Goal: Information Seeking & Learning: Learn about a topic

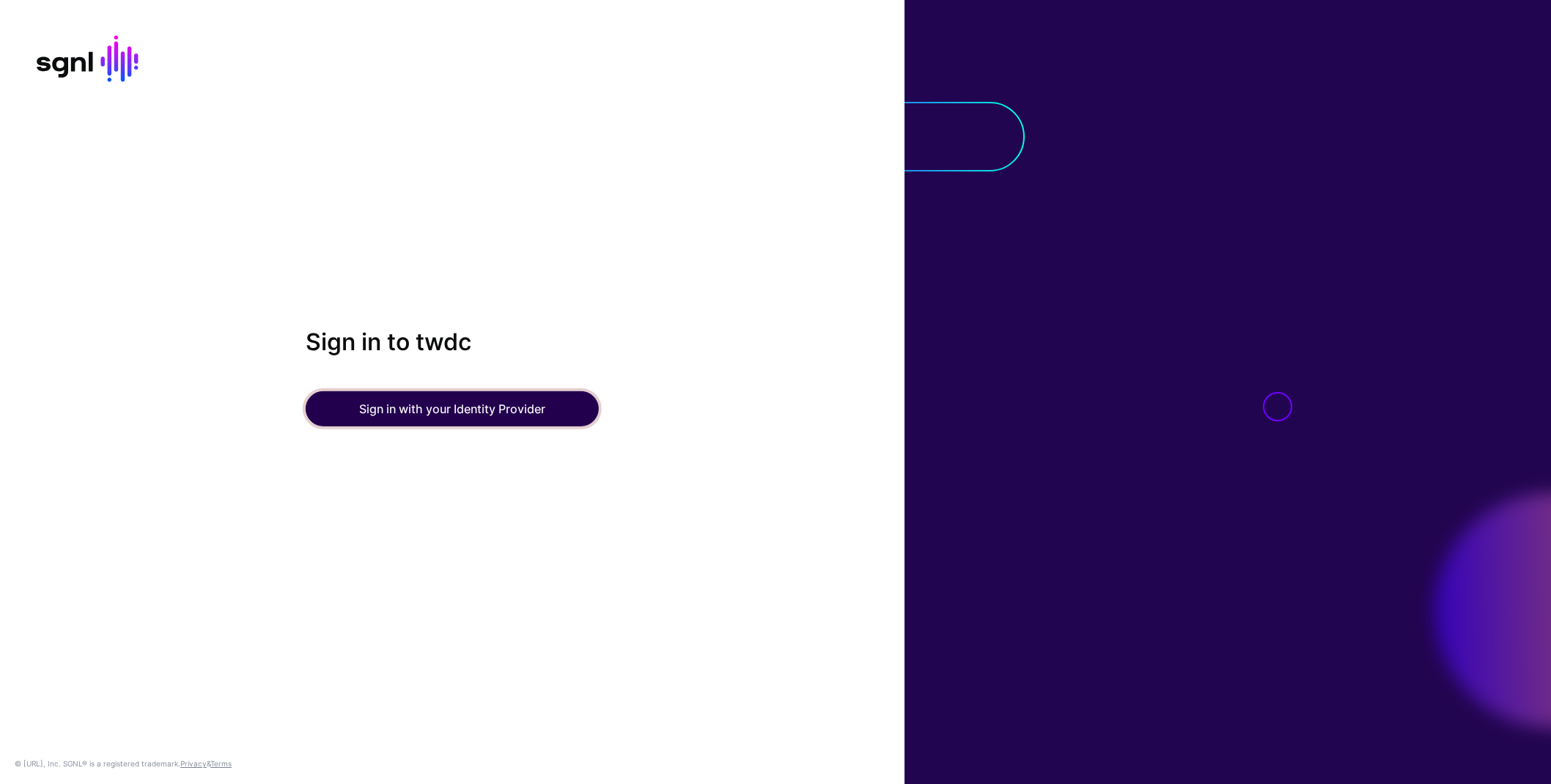
click at [489, 394] on button "Sign in with your Identity Provider" at bounding box center [452, 409] width 293 height 35
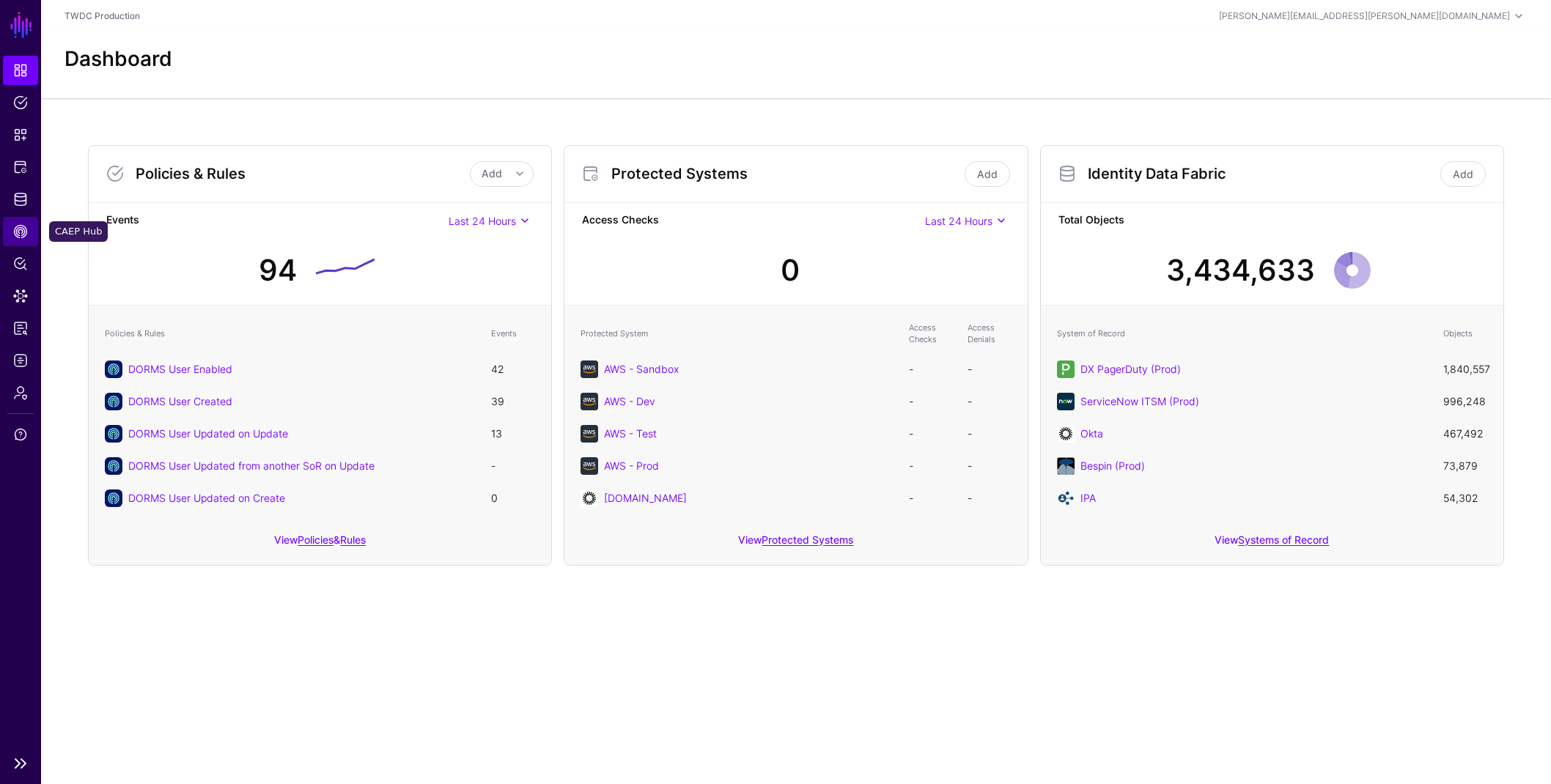
click at [20, 239] on link "CAEP Hub" at bounding box center [21, 232] width 35 height 30
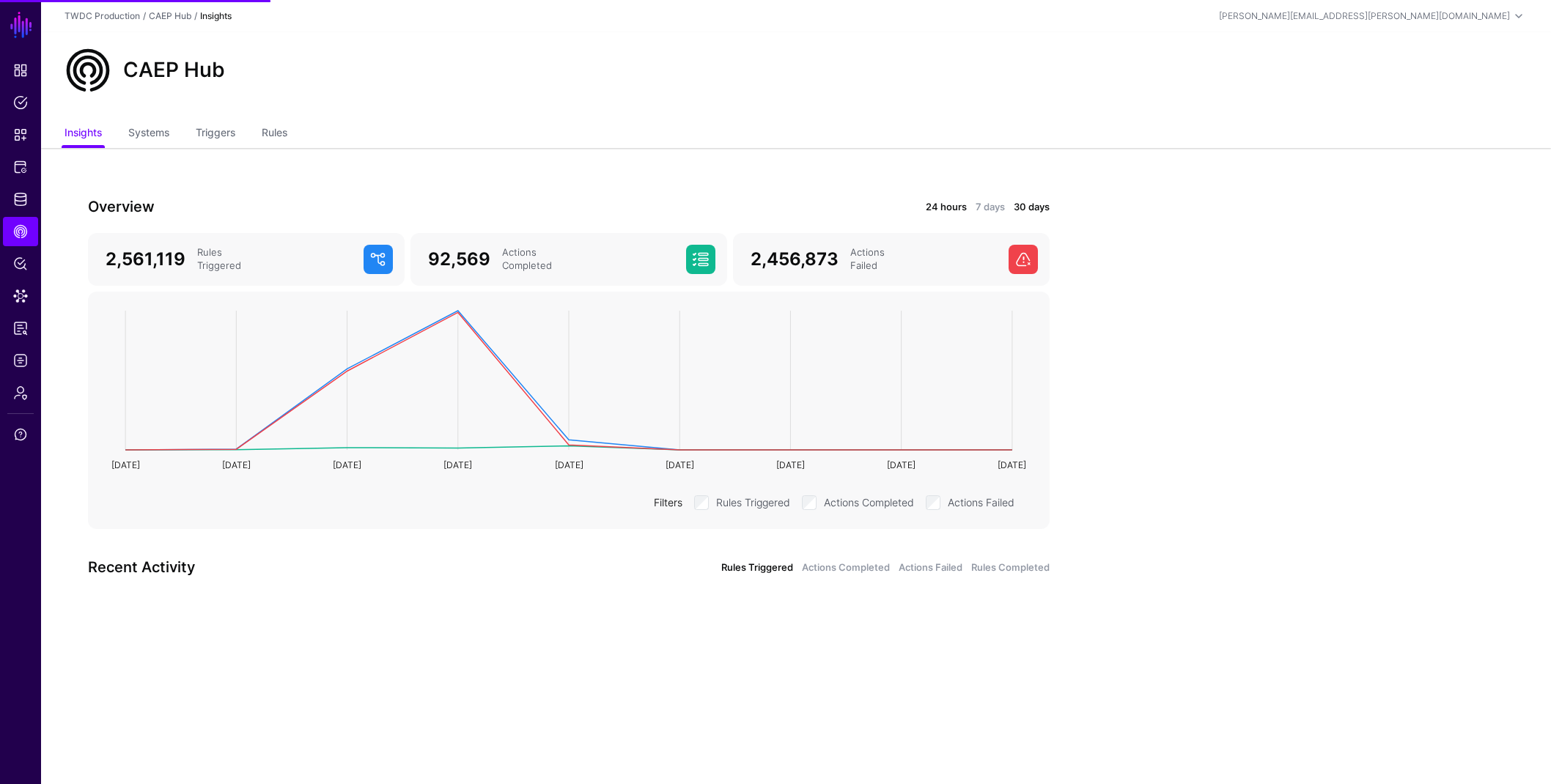
click at [946, 206] on link "24 hours" at bounding box center [947, 207] width 41 height 15
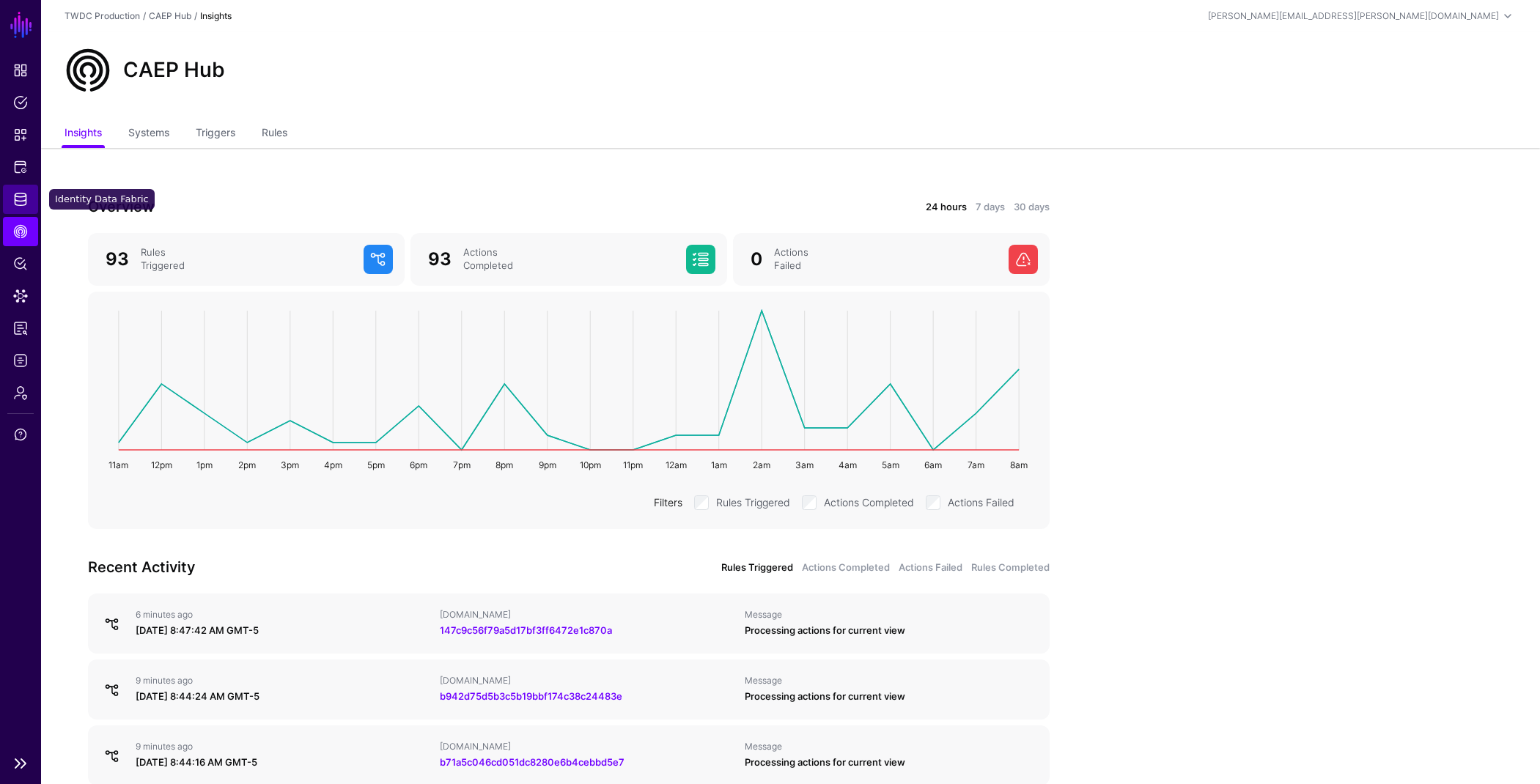
click at [21, 201] on span "Identity Data Fabric" at bounding box center [21, 199] width 15 height 15
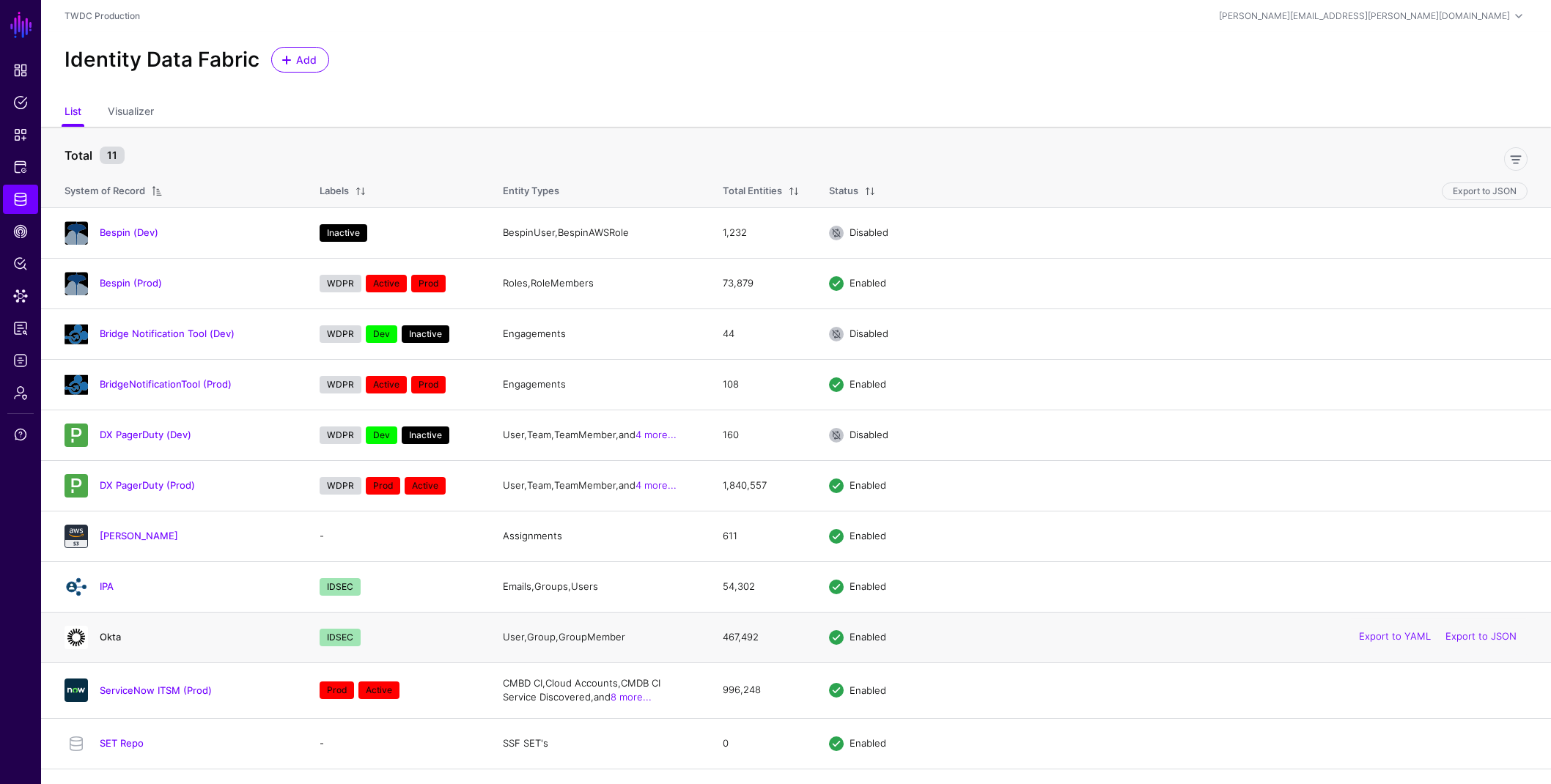
click at [113, 641] on link "Okta" at bounding box center [110, 636] width 21 height 12
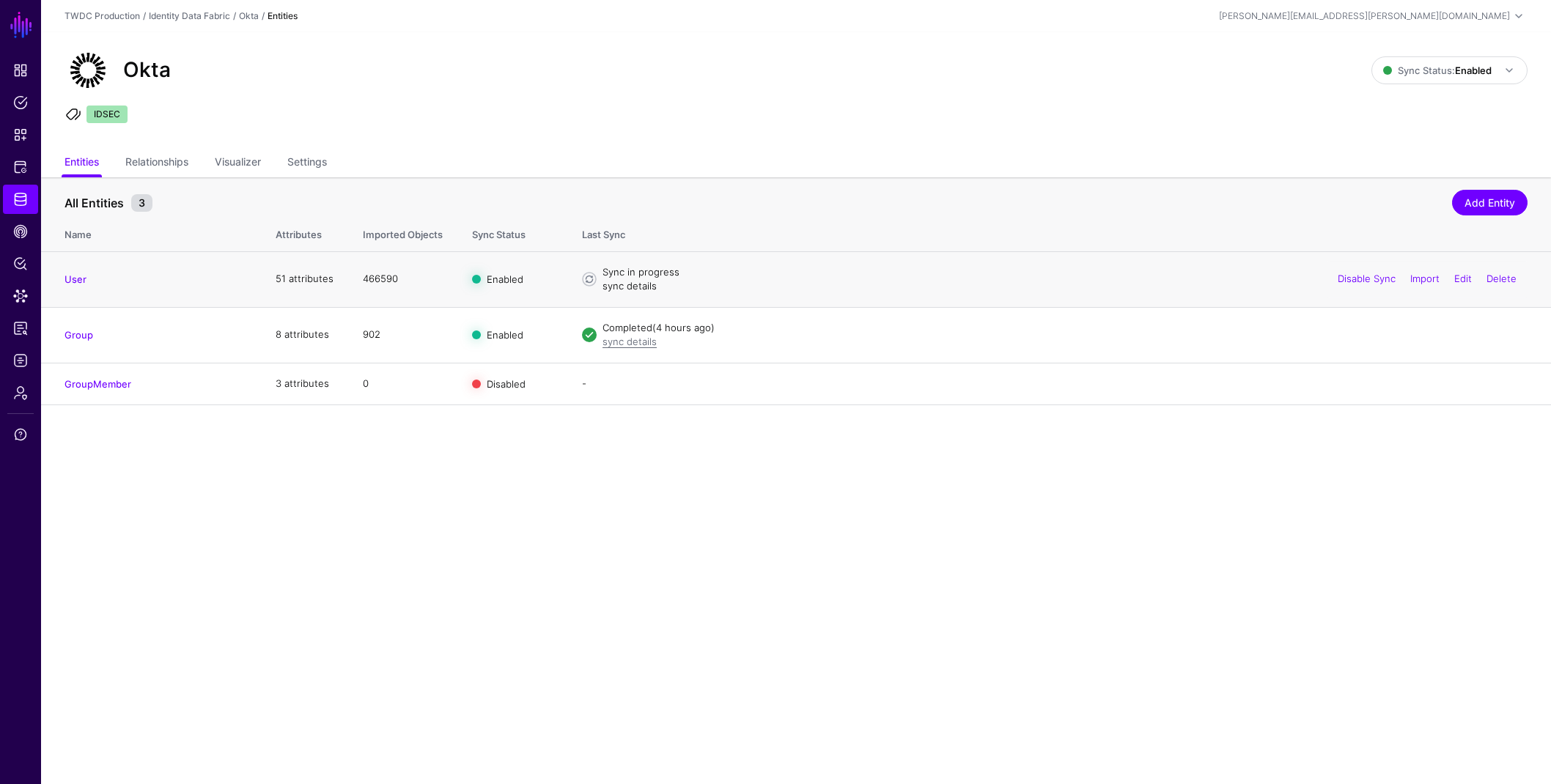
click at [615, 288] on link "sync details" at bounding box center [630, 286] width 55 height 12
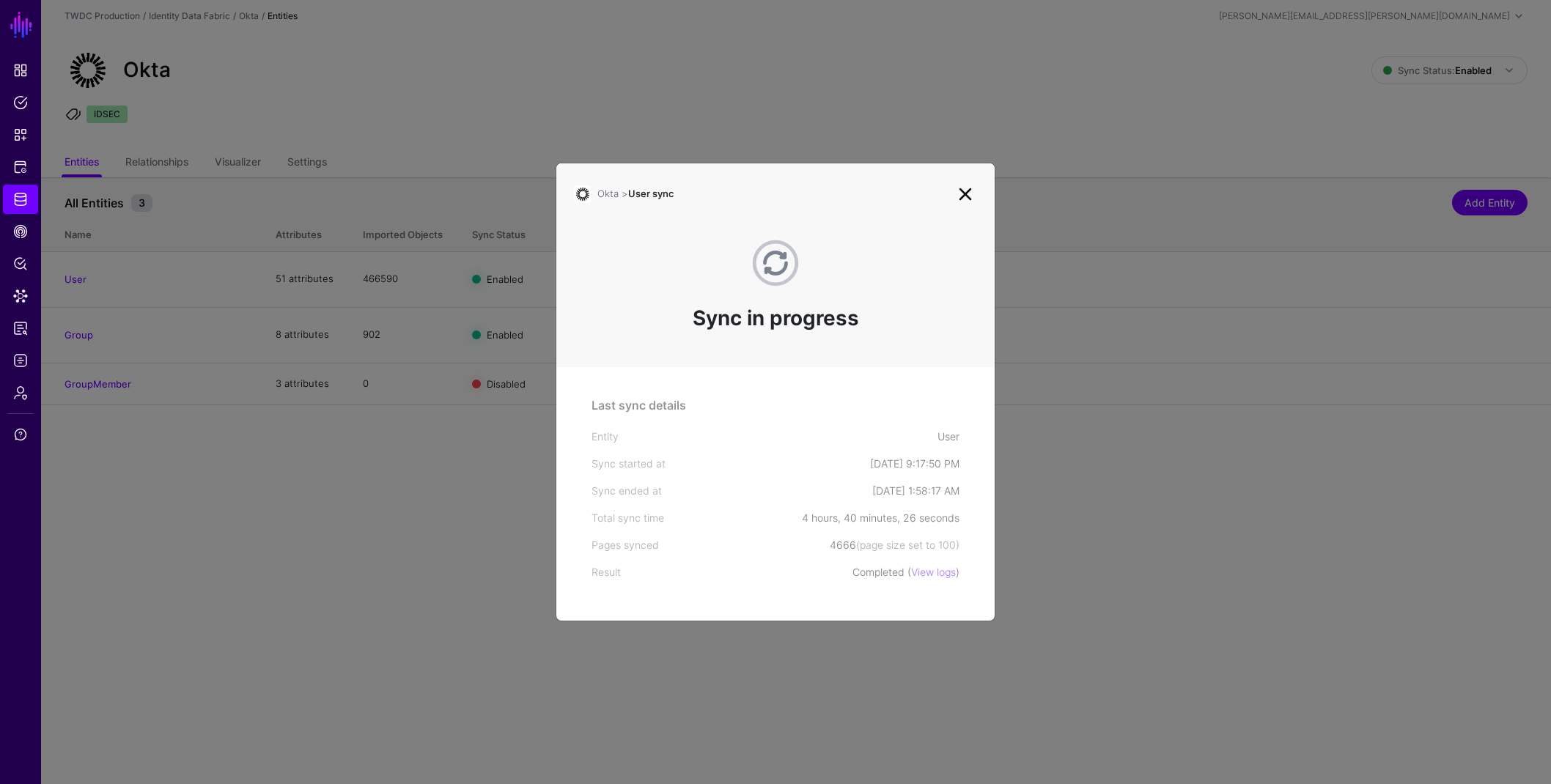
click at [960, 195] on link at bounding box center [966, 194] width 24 height 24
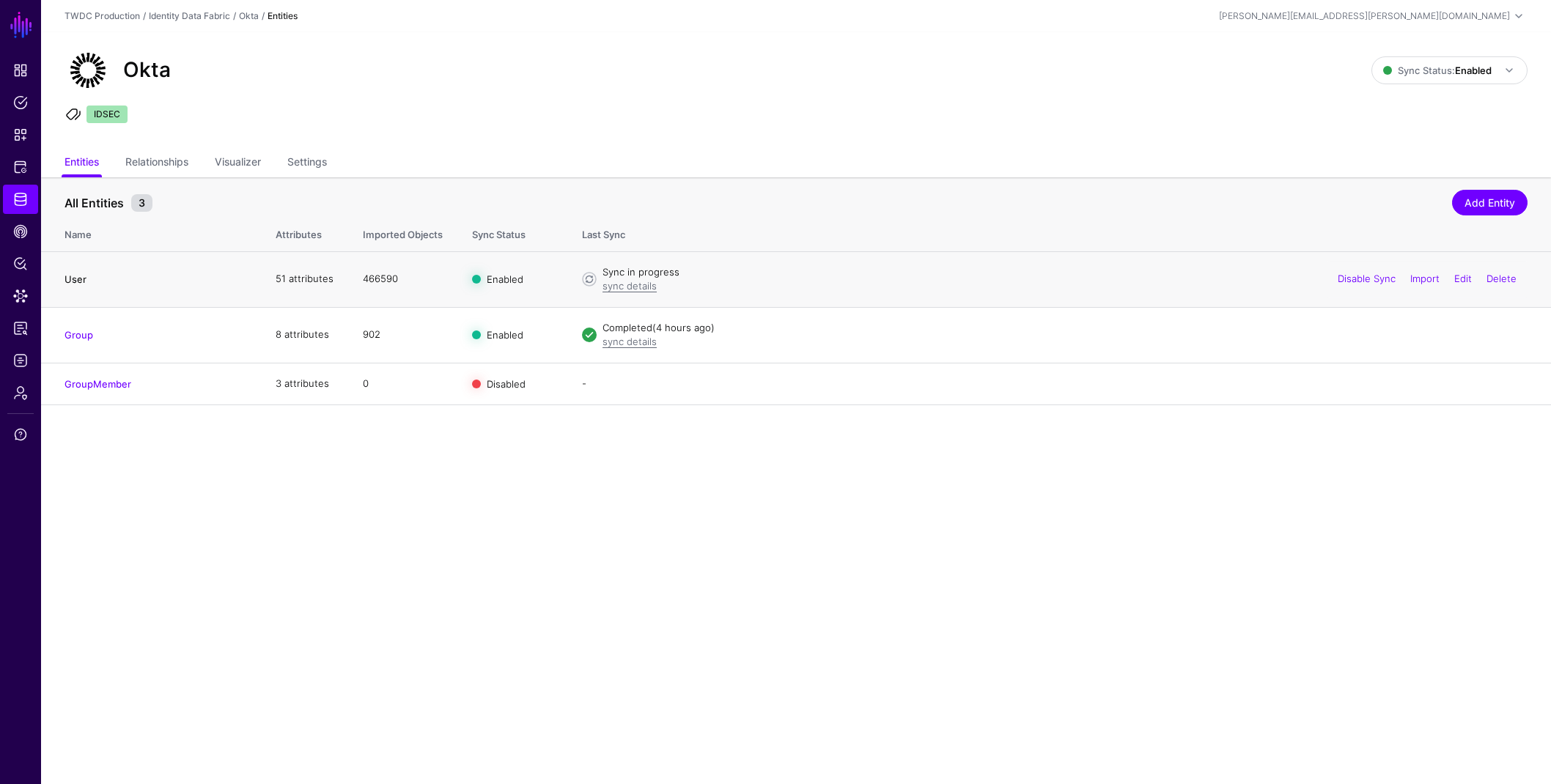
click at [77, 277] on link "User" at bounding box center [75, 280] width 22 height 12
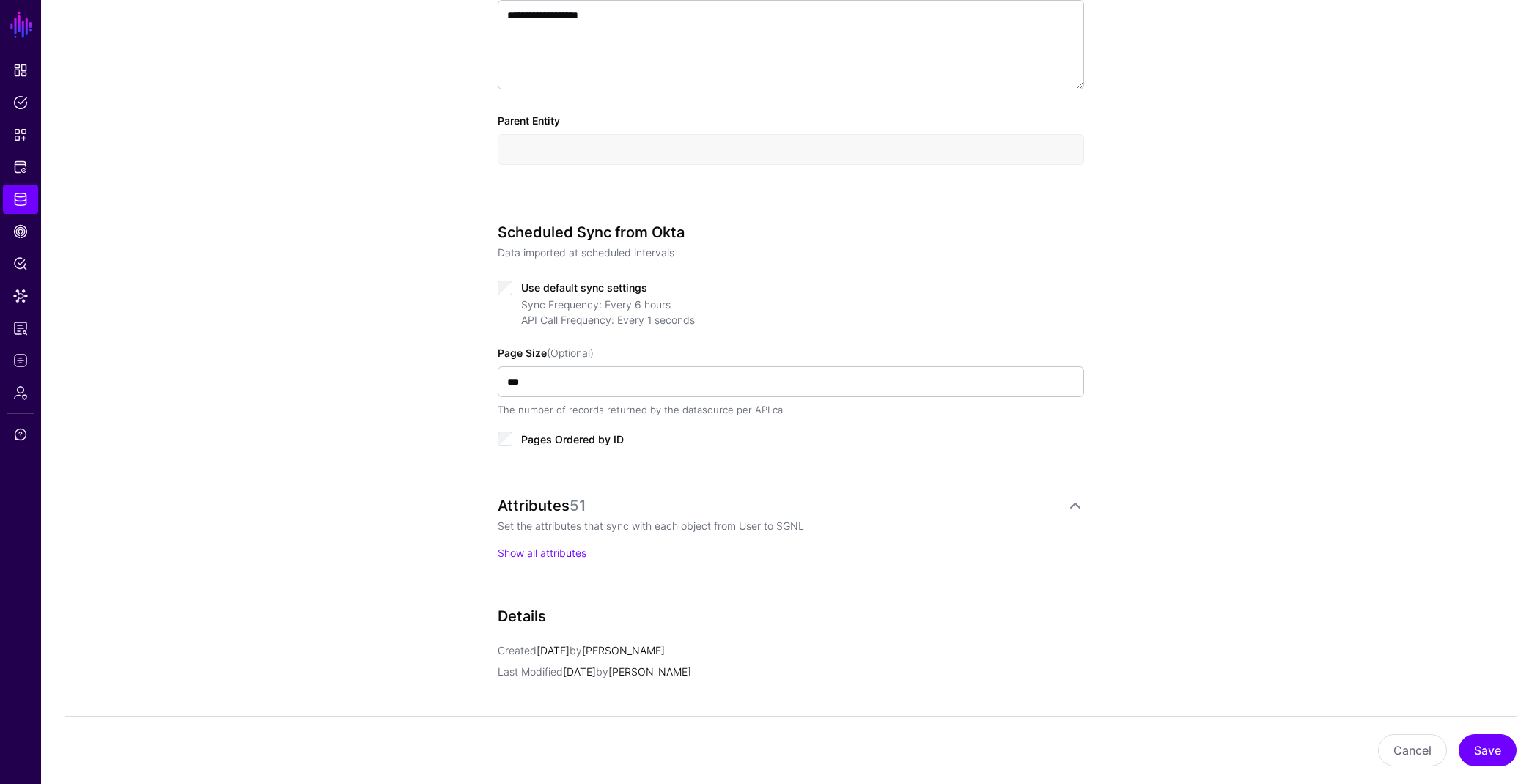
scroll to position [307, 0]
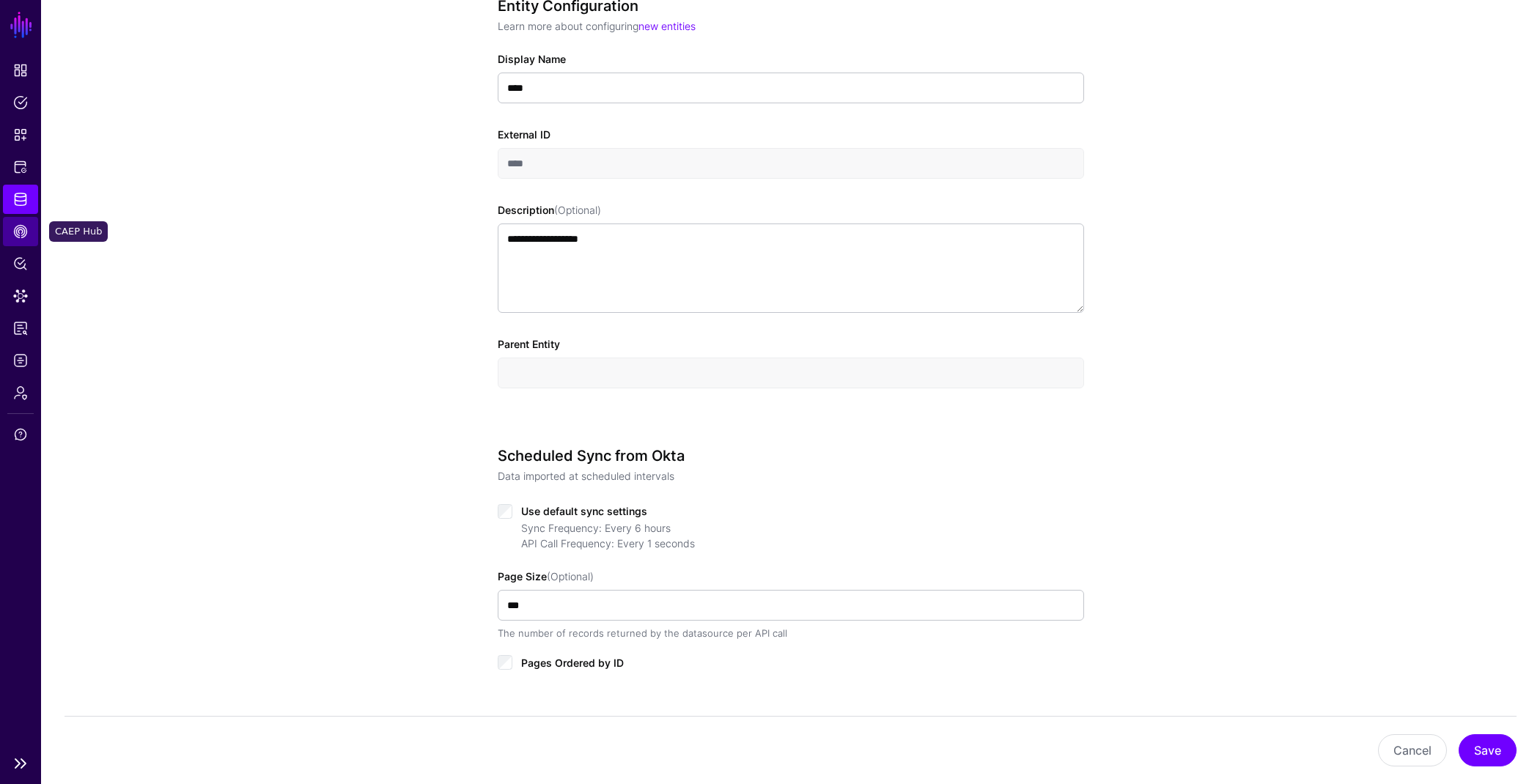
click at [21, 232] on span "CAEP Hub" at bounding box center [21, 232] width 15 height 15
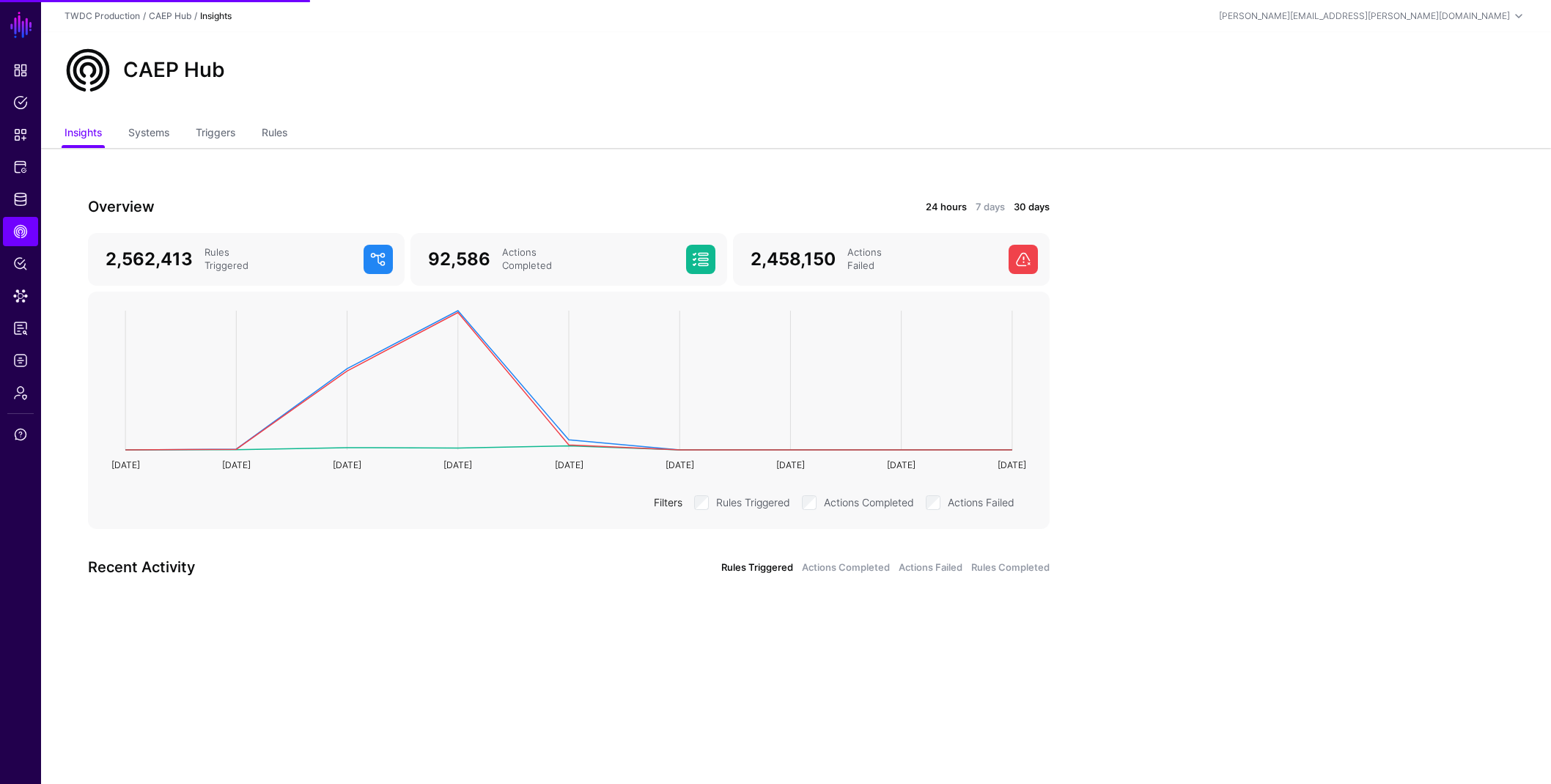
click at [958, 208] on link "24 hours" at bounding box center [947, 207] width 41 height 15
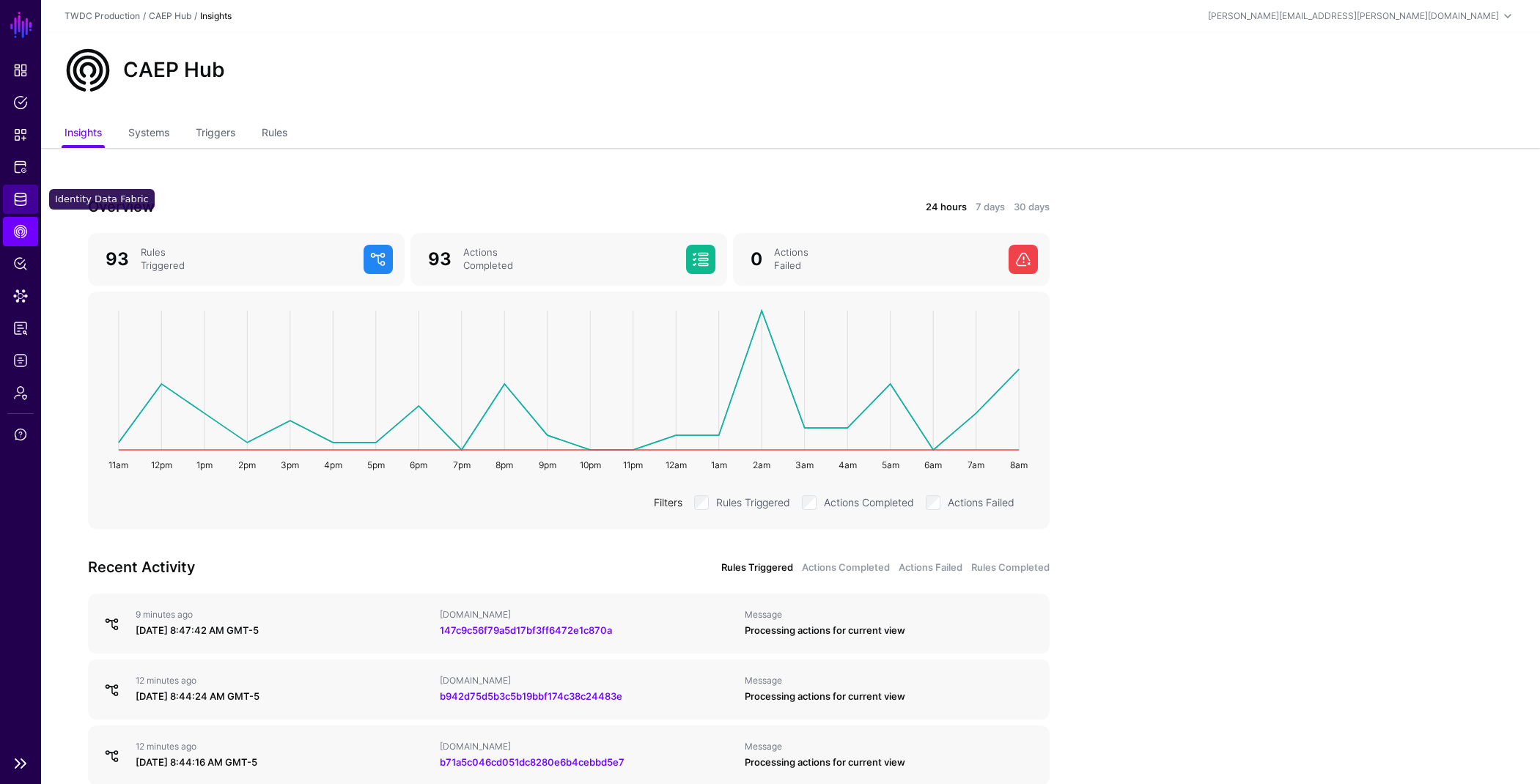
click at [27, 207] on link "Identity Data Fabric" at bounding box center [21, 199] width 35 height 30
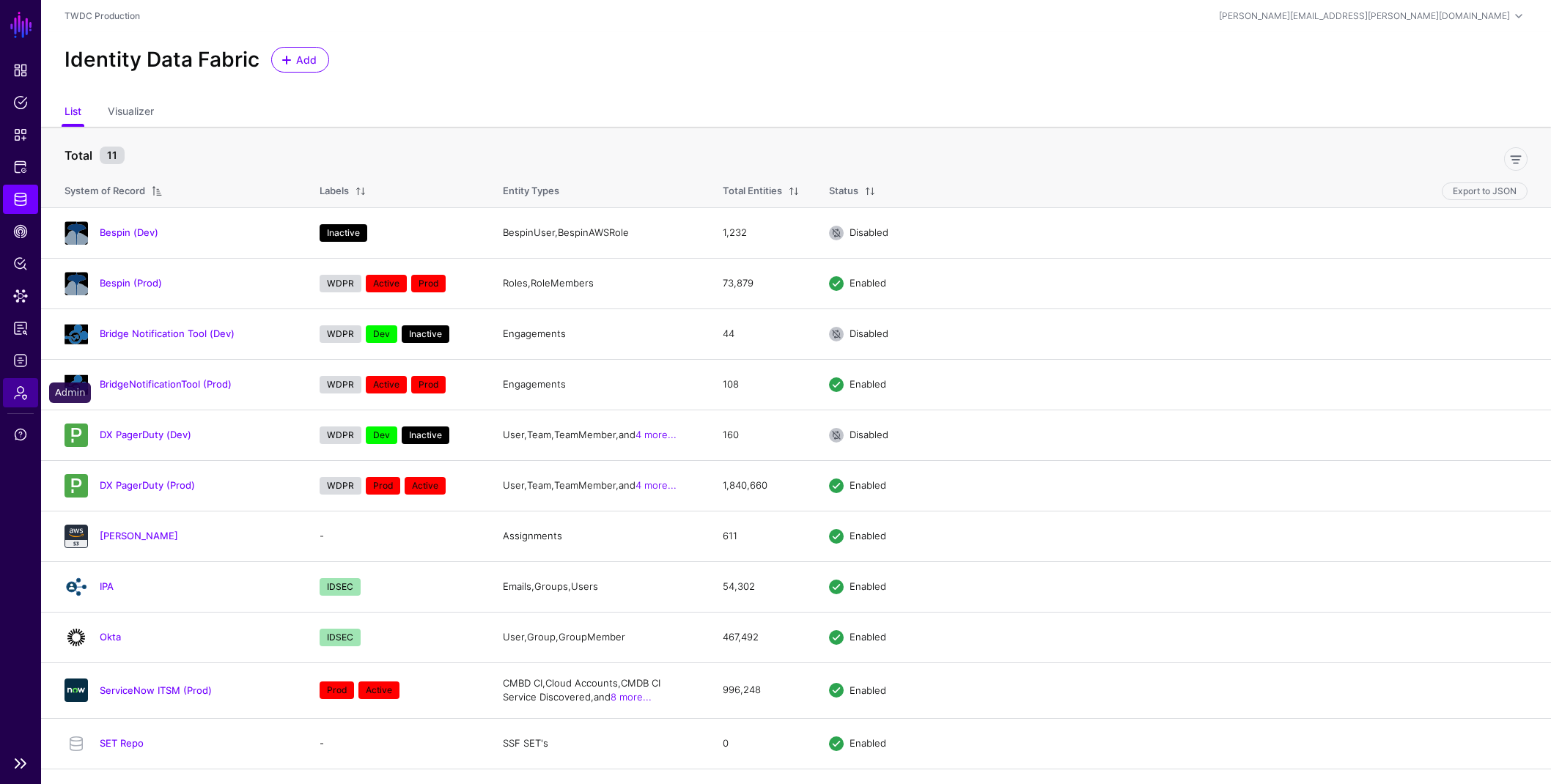
click at [20, 389] on span "Admin" at bounding box center [21, 393] width 15 height 15
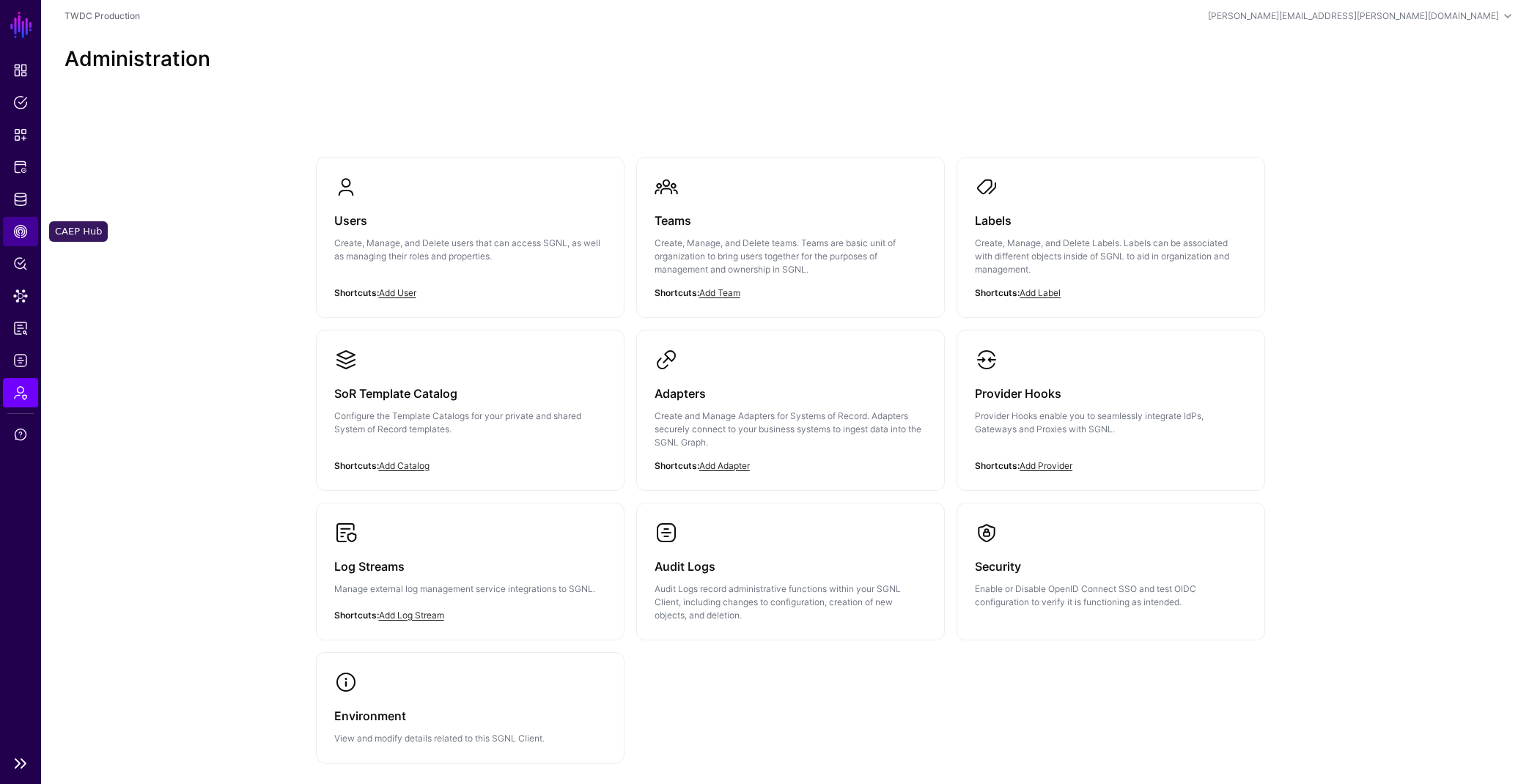
click at [21, 229] on span "CAEP Hub" at bounding box center [21, 232] width 15 height 15
